Goal: Task Accomplishment & Management: Manage account settings

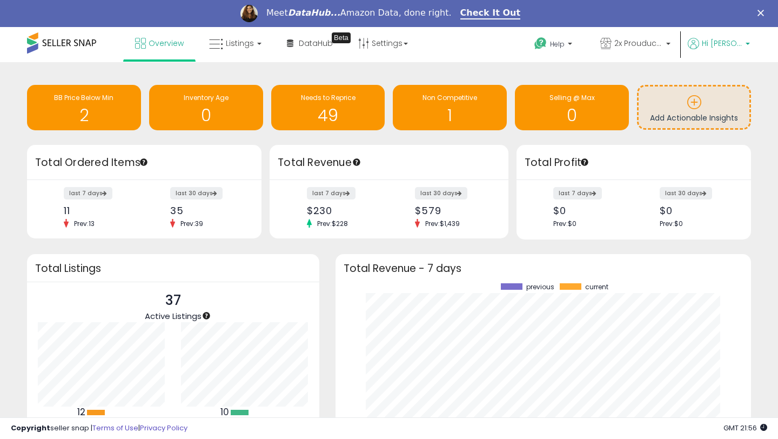
click at [738, 48] on span "Hi [PERSON_NAME]" at bounding box center [722, 43] width 41 height 11
click at [725, 116] on link "Profile" at bounding box center [726, 113] width 22 height 10
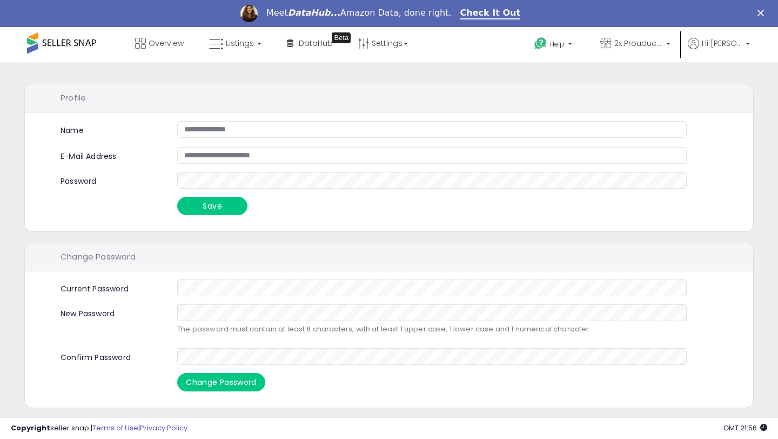
drag, startPoint x: 710, startPoint y: 116, endPoint x: 778, endPoint y: 155, distance: 78.5
click at [778, 155] on div "**********" at bounding box center [389, 305] width 778 height 487
click at [738, 48] on span "Hi [PERSON_NAME]" at bounding box center [722, 43] width 41 height 11
click at [737, 84] on link "Account" at bounding box center [725, 84] width 29 height 10
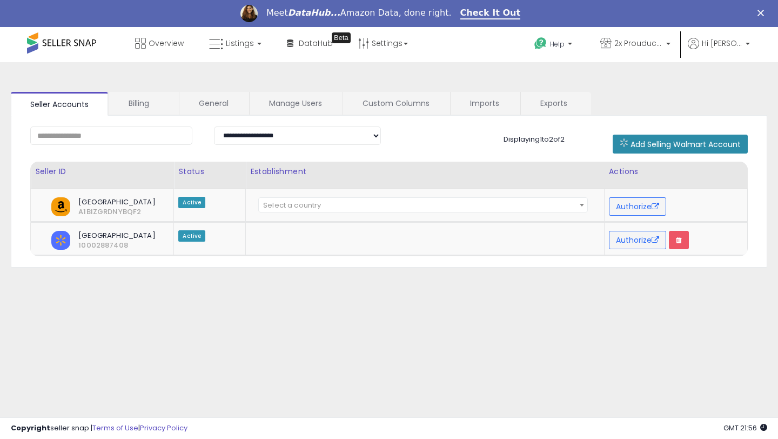
click at [631, 145] on span "Add Selling Walmart Account" at bounding box center [686, 144] width 110 height 11
drag, startPoint x: 653, startPoint y: 143, endPoint x: 649, endPoint y: 137, distance: 7.4
click at [652, 142] on span "Add Selling Walmart Account" at bounding box center [686, 144] width 110 height 11
click at [686, 148] on span "Add Selling Walmart Account" at bounding box center [686, 144] width 110 height 11
click at [540, 91] on div "**********" at bounding box center [389, 297] width 768 height 449
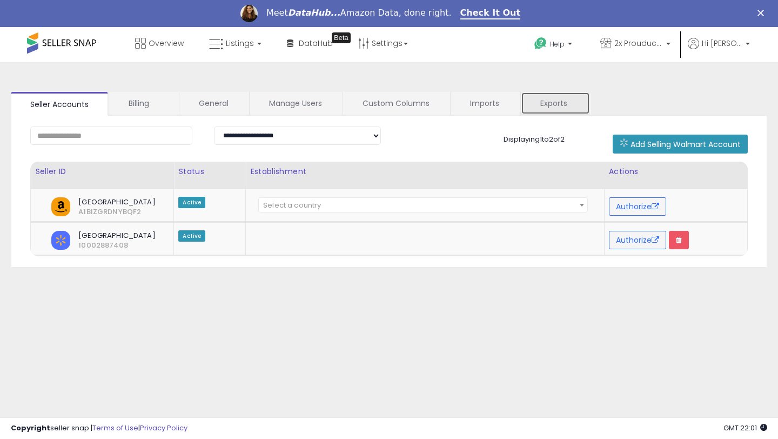
drag, startPoint x: 540, startPoint y: 91, endPoint x: 393, endPoint y: 91, distance: 146.5
click at [393, 91] on div "**********" at bounding box center [389, 297] width 768 height 449
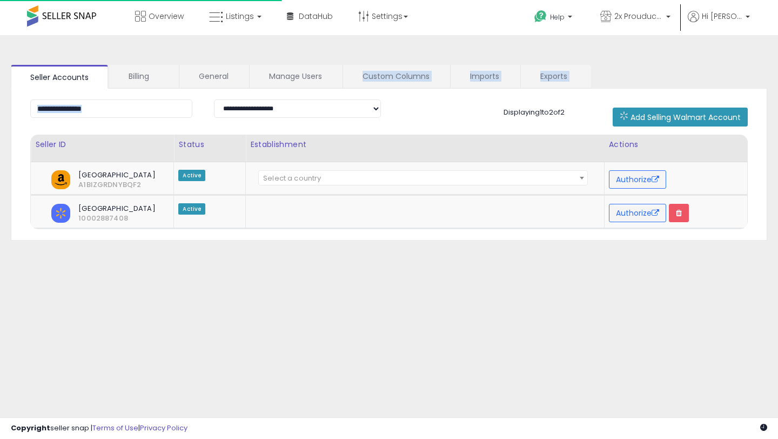
drag, startPoint x: 308, startPoint y: 88, endPoint x: 274, endPoint y: 103, distance: 37.3
click at [274, 103] on div "**********" at bounding box center [389, 153] width 757 height 176
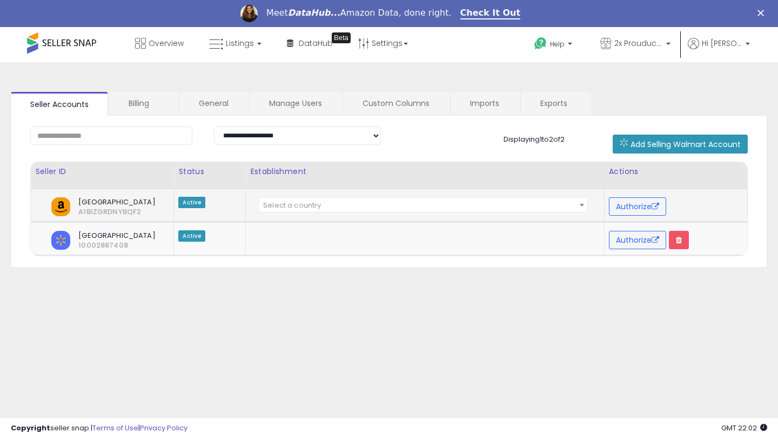
drag, startPoint x: 620, startPoint y: 218, endPoint x: 608, endPoint y: 218, distance: 12.4
click at [608, 218] on td "Authorize" at bounding box center [675, 205] width 143 height 33
click at [568, 203] on span "Select a country" at bounding box center [423, 205] width 329 height 15
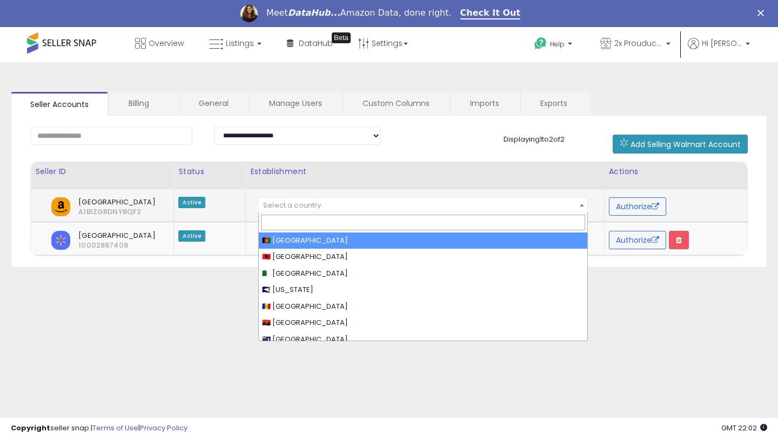
click at [568, 203] on span "Select a country" at bounding box center [423, 205] width 329 height 15
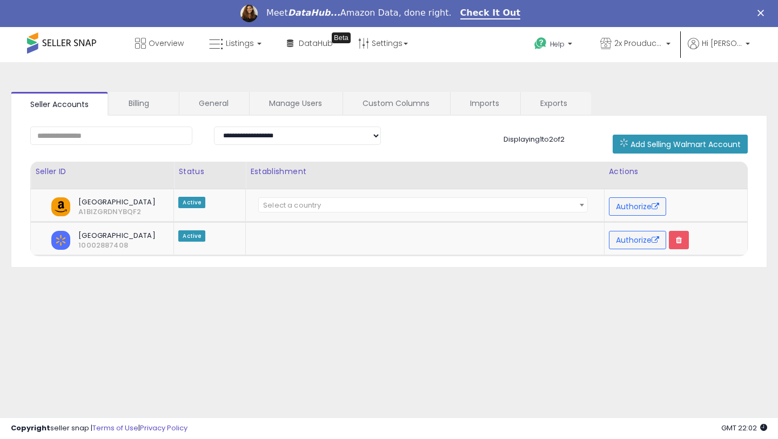
drag, startPoint x: 51, startPoint y: 34, endPoint x: 78, endPoint y: 44, distance: 28.4
click at [78, 44] on span at bounding box center [61, 42] width 69 height 21
click at [760, 14] on icon "Close" at bounding box center [761, 13] width 6 height 6
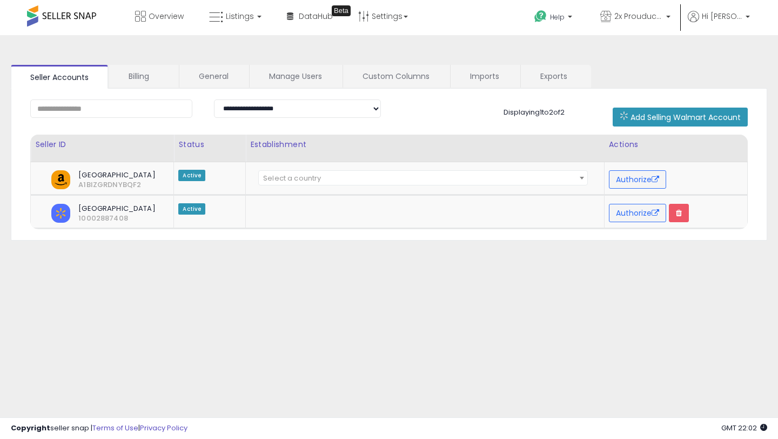
drag, startPoint x: 37, startPoint y: 15, endPoint x: 43, endPoint y: 15, distance: 6.5
click at [44, 15] on span at bounding box center [61, 15] width 69 height 21
click at [43, 15] on span at bounding box center [61, 15] width 69 height 21
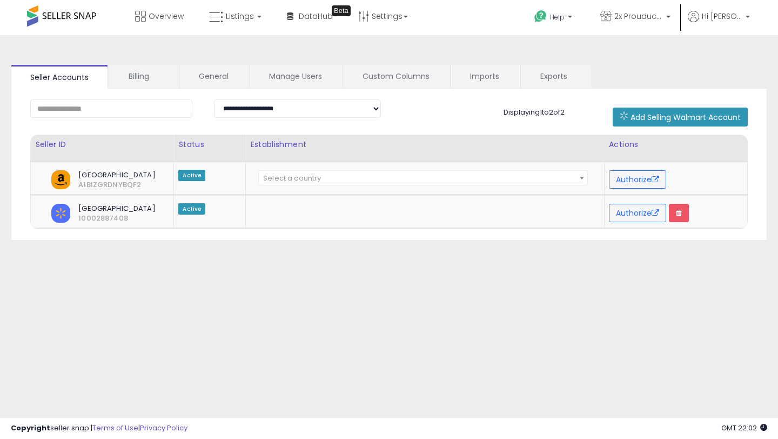
click at [43, 15] on span at bounding box center [61, 15] width 69 height 21
drag, startPoint x: 43, startPoint y: 15, endPoint x: 134, endPoint y: -25, distance: 99.0
click at [134, 0] on html "Unable to login Retrieving listings data.. has not yet accepted the Terms of Us…" at bounding box center [389, 219] width 778 height 439
